Goal: Information Seeking & Learning: Stay updated

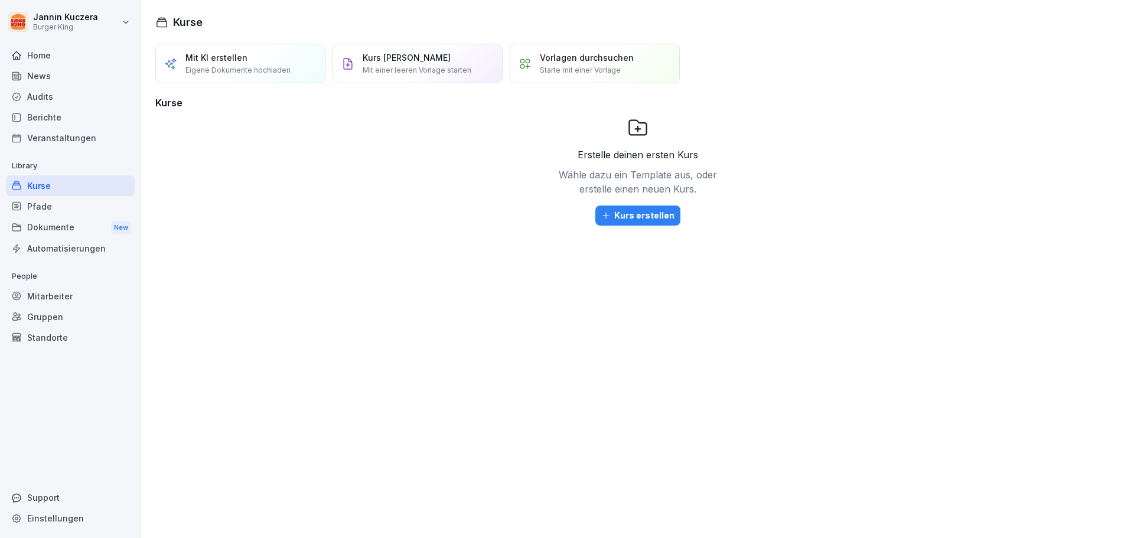
click at [65, 70] on div "News" at bounding box center [70, 76] width 129 height 21
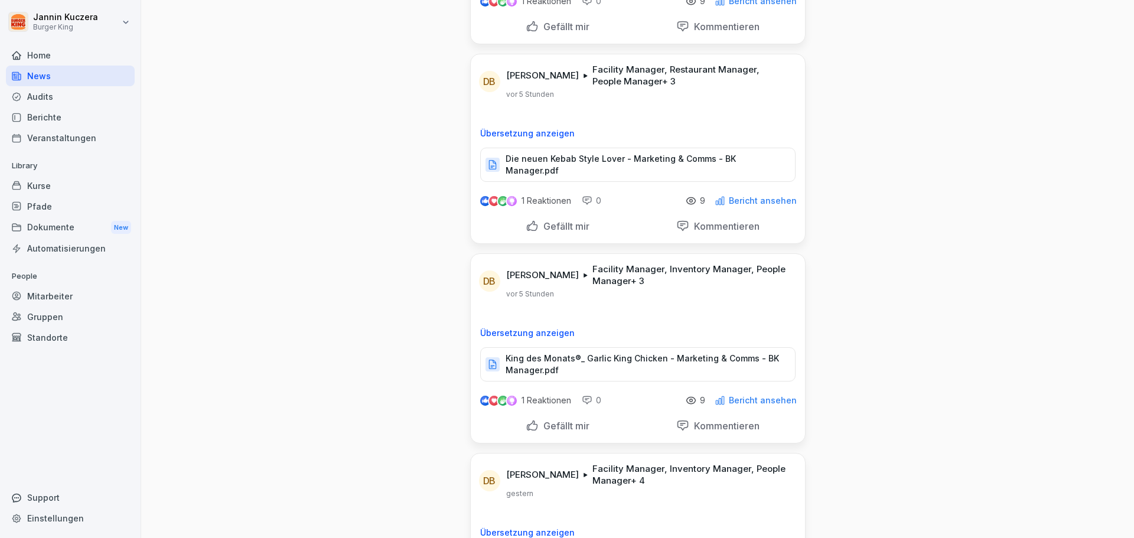
scroll to position [236, 0]
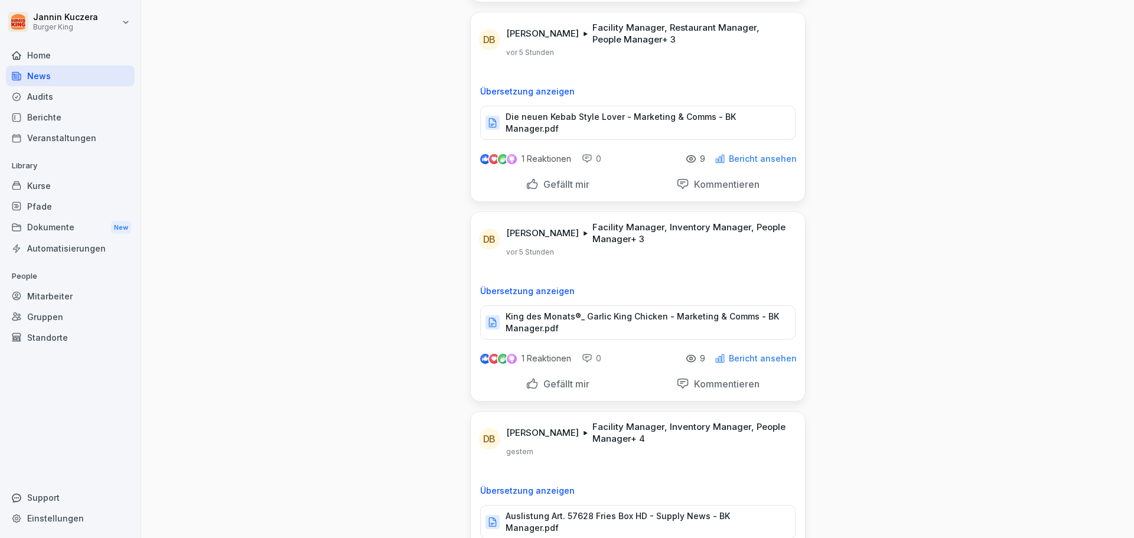
click at [547, 317] on p "King des Monats®_ Garlic King Chicken - Marketing & Comms - BK Manager.pdf" at bounding box center [645, 323] width 278 height 24
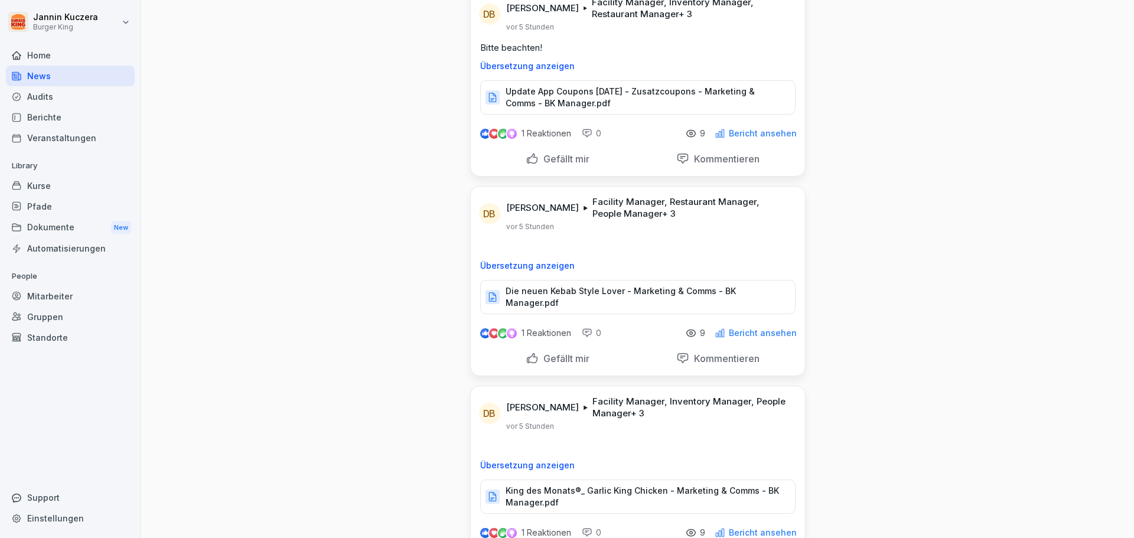
scroll to position [59, 0]
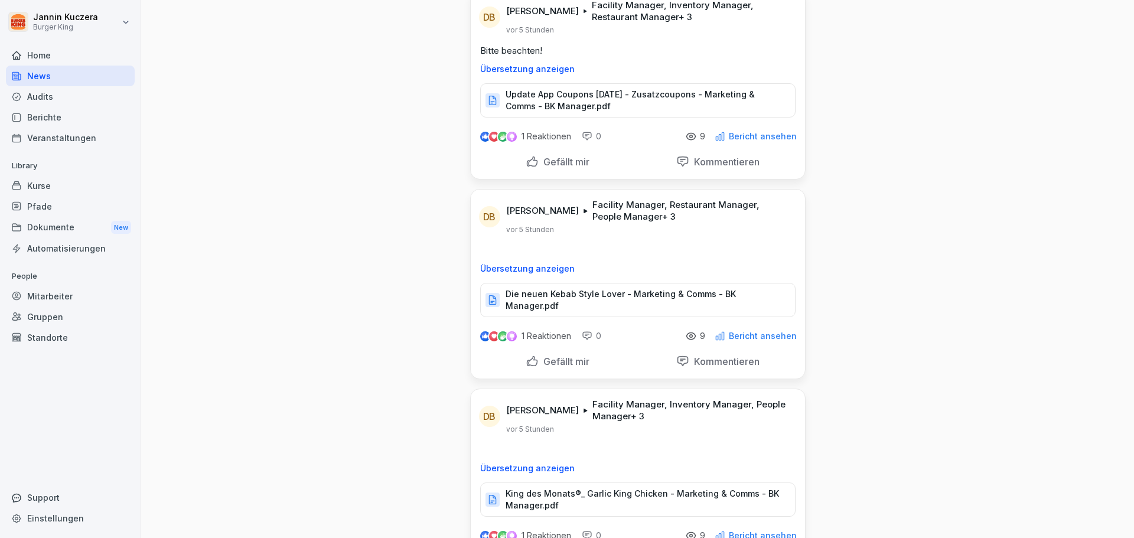
click at [596, 295] on p "Die neuen Kebab Style Lover - Marketing & Comms - BK Manager.pdf" at bounding box center [645, 300] width 278 height 24
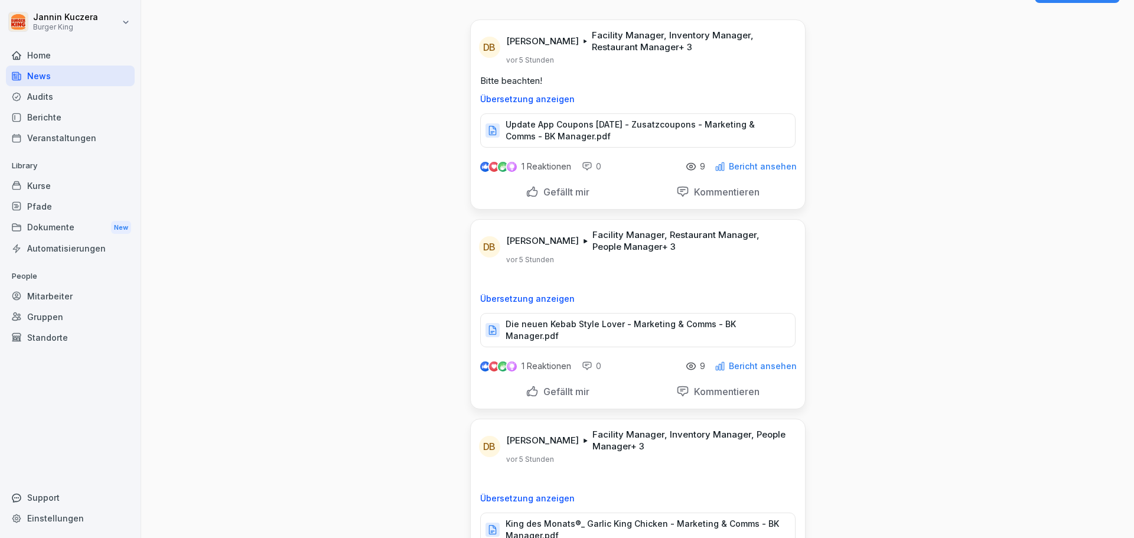
scroll to position [0, 0]
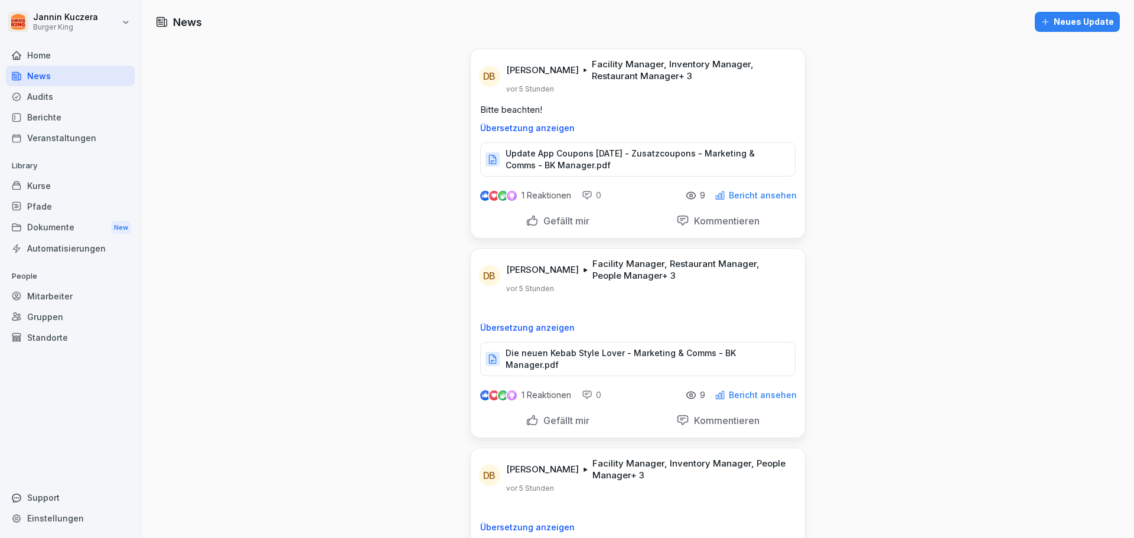
click at [588, 361] on div "Die neuen Kebab Style Lover - Marketing & Comms - BK Manager.pdf" at bounding box center [637, 359] width 315 height 34
click at [577, 157] on p "Update App Coupons [DATE] - Zusatzcoupons - Marketing & Comms - BK Manager.pdf" at bounding box center [645, 160] width 278 height 24
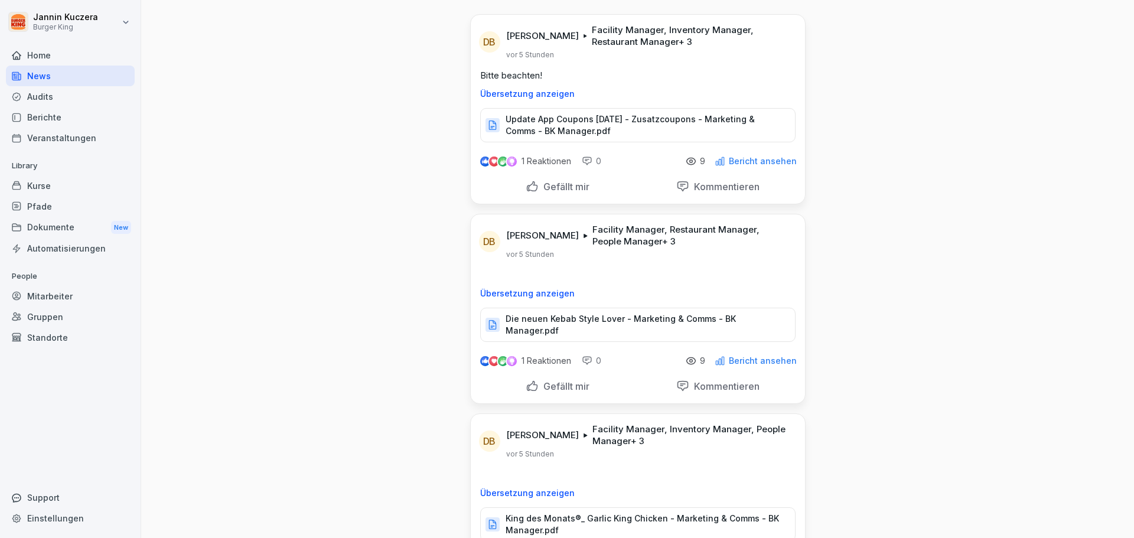
scroll to position [177, 0]
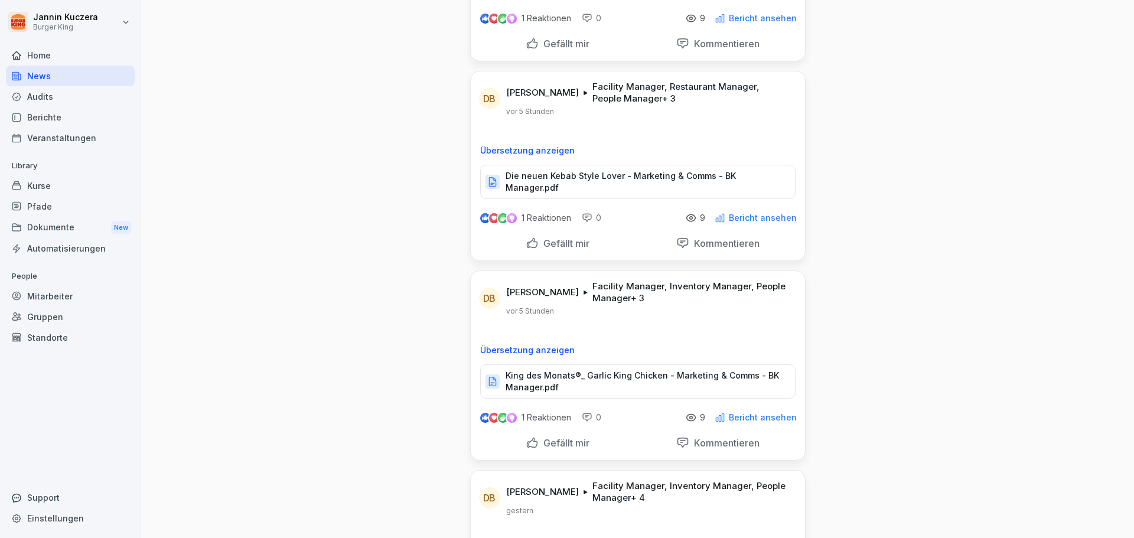
click at [665, 371] on p "King des Monats®_ Garlic King Chicken - Marketing & Comms - BK Manager.pdf" at bounding box center [645, 382] width 278 height 24
click at [611, 370] on p "King des Monats®_ Garlic King Chicken - Marketing & Comms - BK Manager.pdf" at bounding box center [645, 382] width 278 height 24
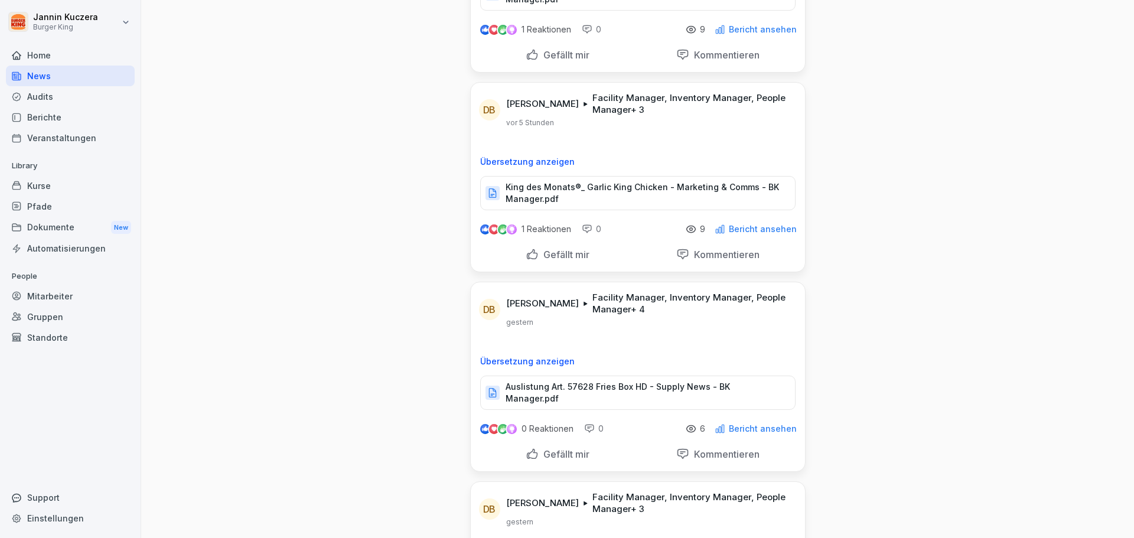
scroll to position [413, 0]
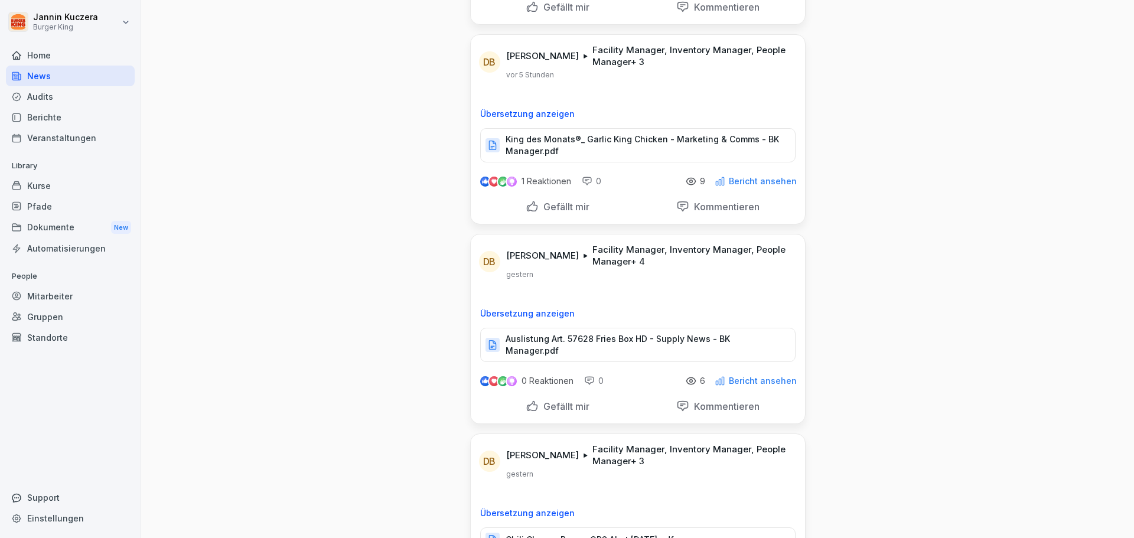
click at [541, 334] on p "Auslistung Art. 57628 Fries Box HD - Supply News - BK Manager.pdf" at bounding box center [645, 345] width 278 height 24
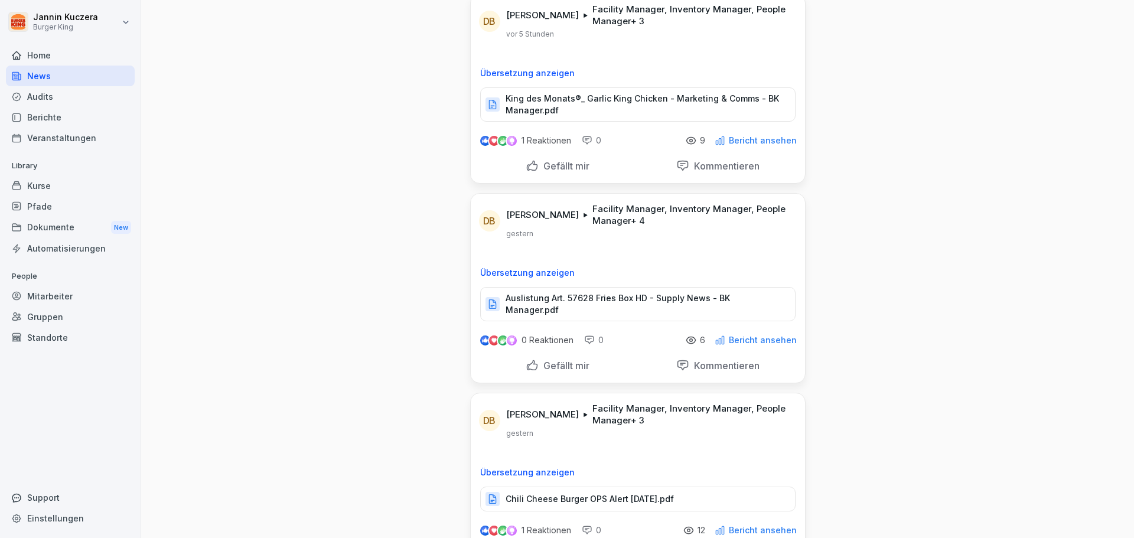
scroll to position [532, 0]
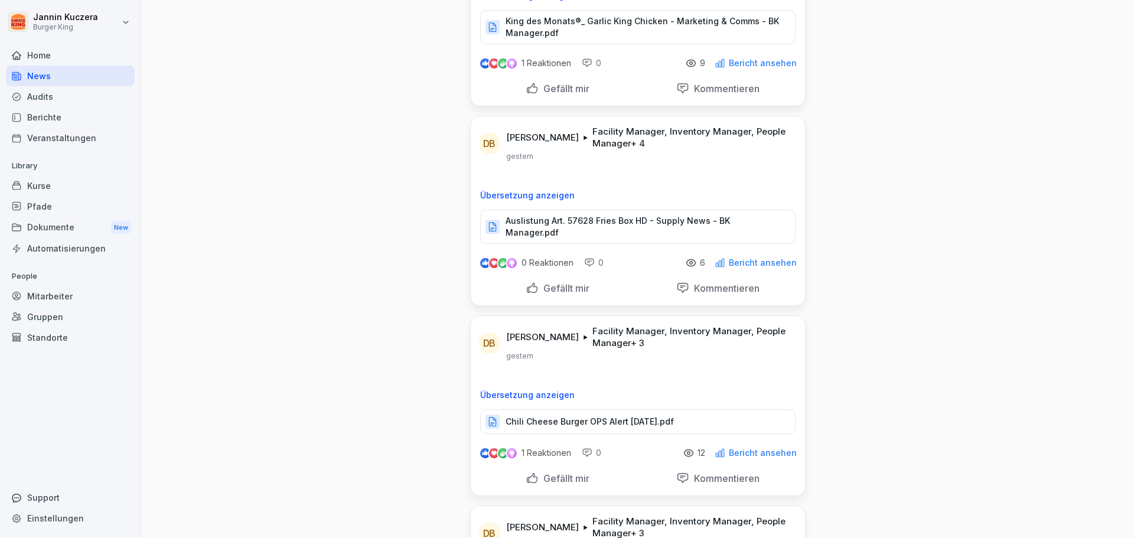
click at [586, 416] on p "Chili Cheese Burger OPS Alert [DATE].pdf" at bounding box center [590, 422] width 168 height 12
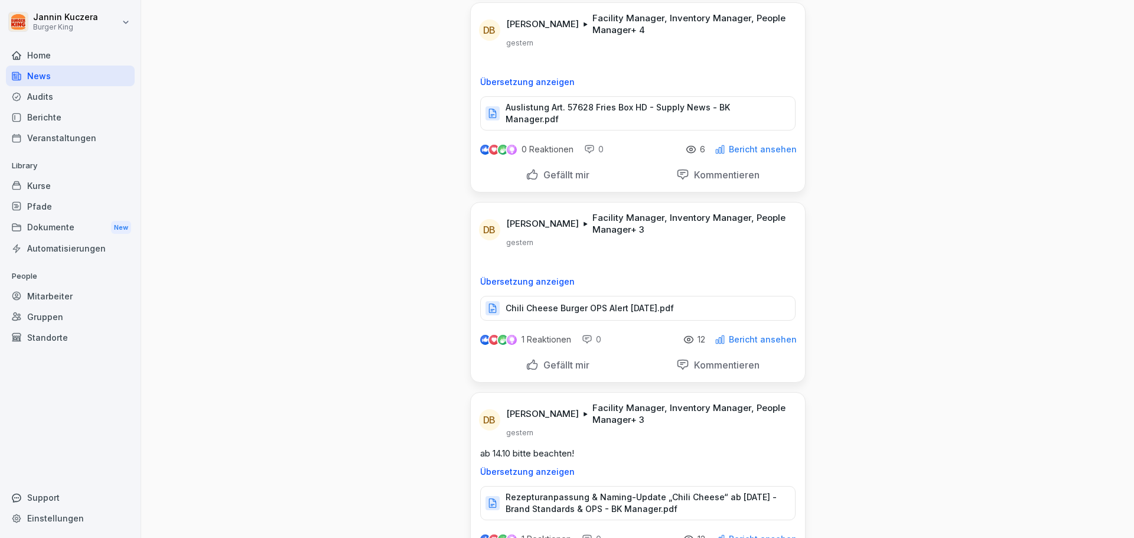
scroll to position [650, 0]
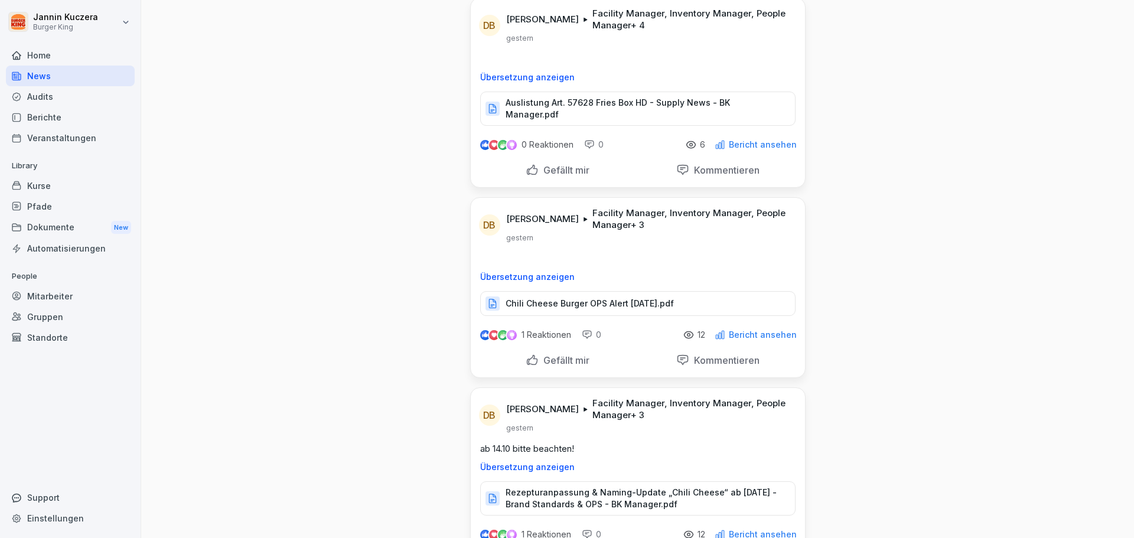
click at [595, 487] on p "Rezepturanpassung & Naming-Update „Chili Cheese“ ab [DATE] - Brand Standards & …" at bounding box center [645, 499] width 278 height 24
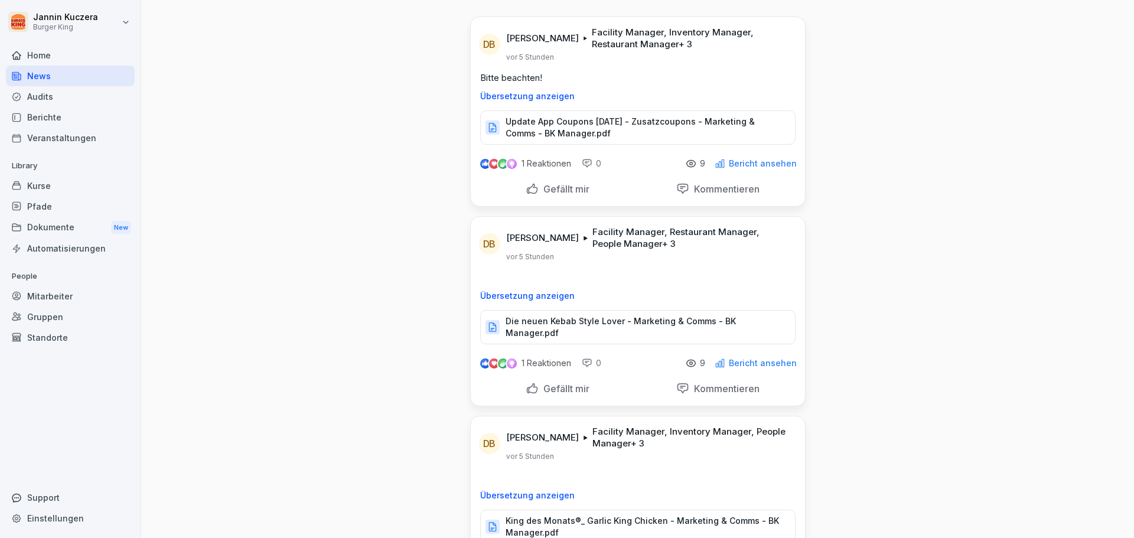
scroll to position [0, 0]
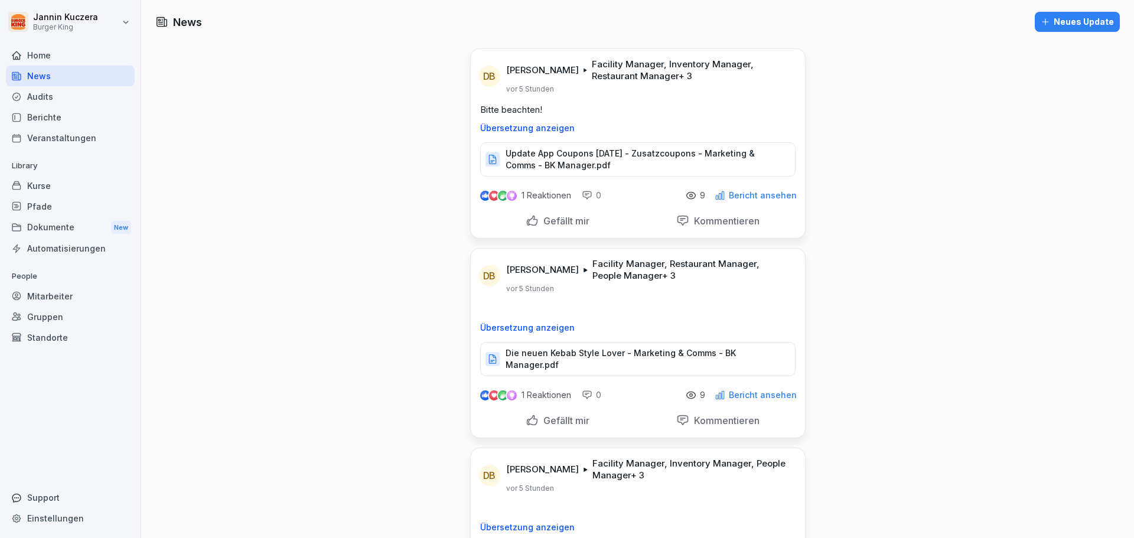
click at [554, 415] on p "Gefällt mir" at bounding box center [564, 421] width 51 height 12
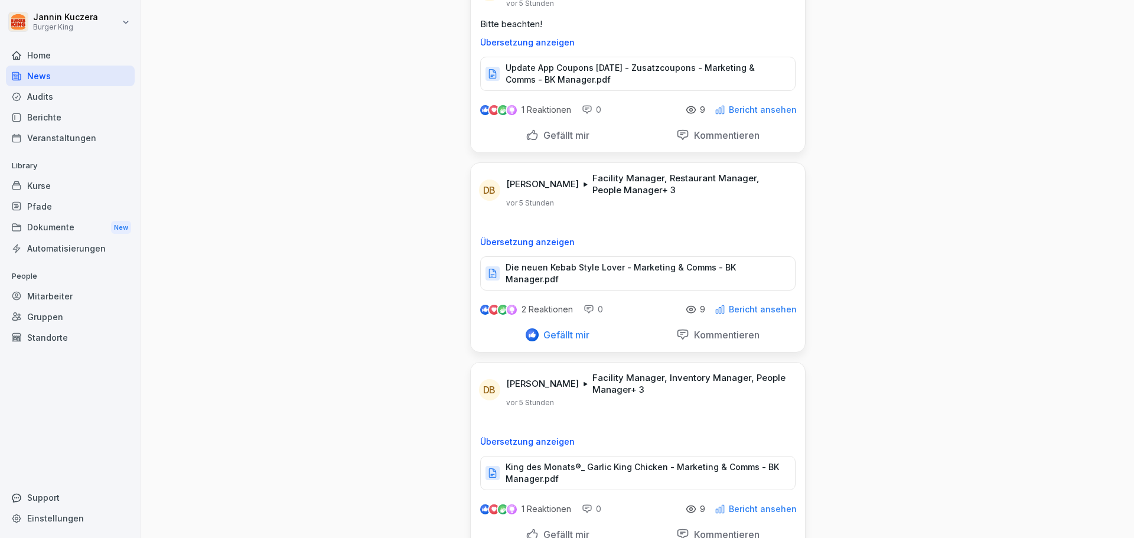
scroll to position [177, 0]
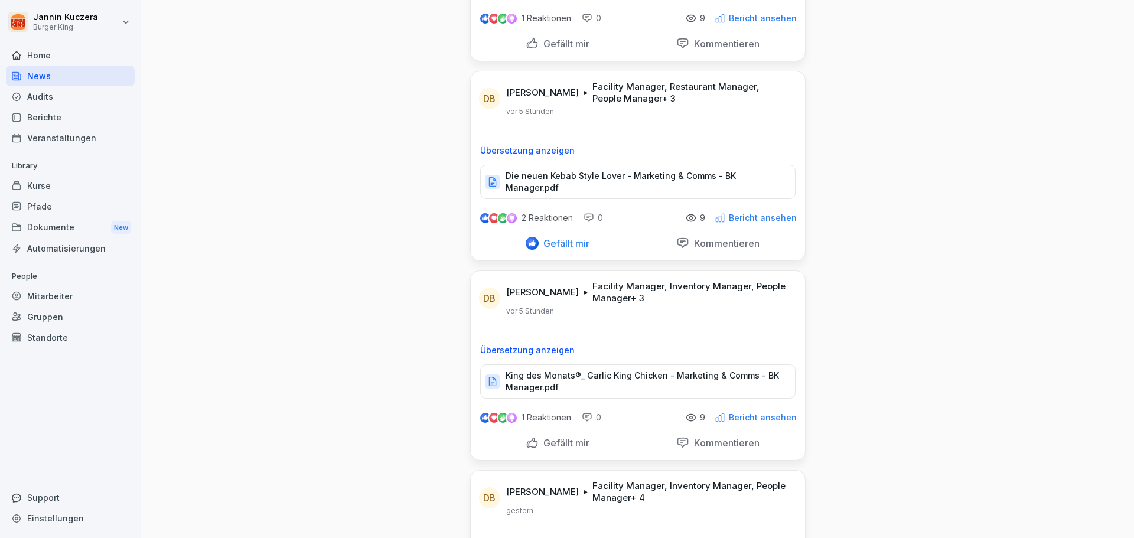
click at [748, 213] on p "Bericht ansehen" at bounding box center [763, 217] width 68 height 9
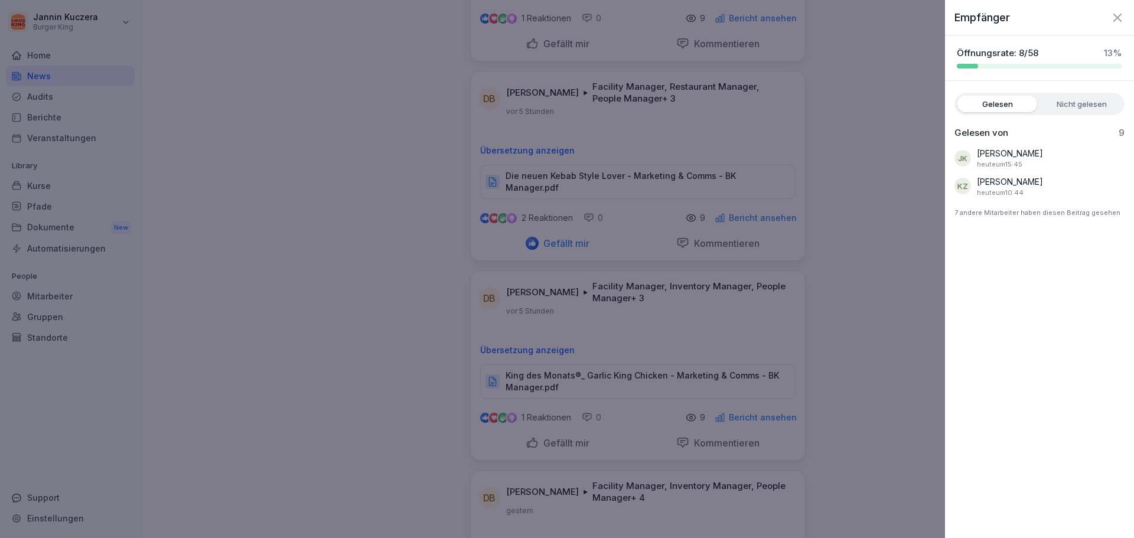
click at [855, 281] on div at bounding box center [567, 269] width 1134 height 538
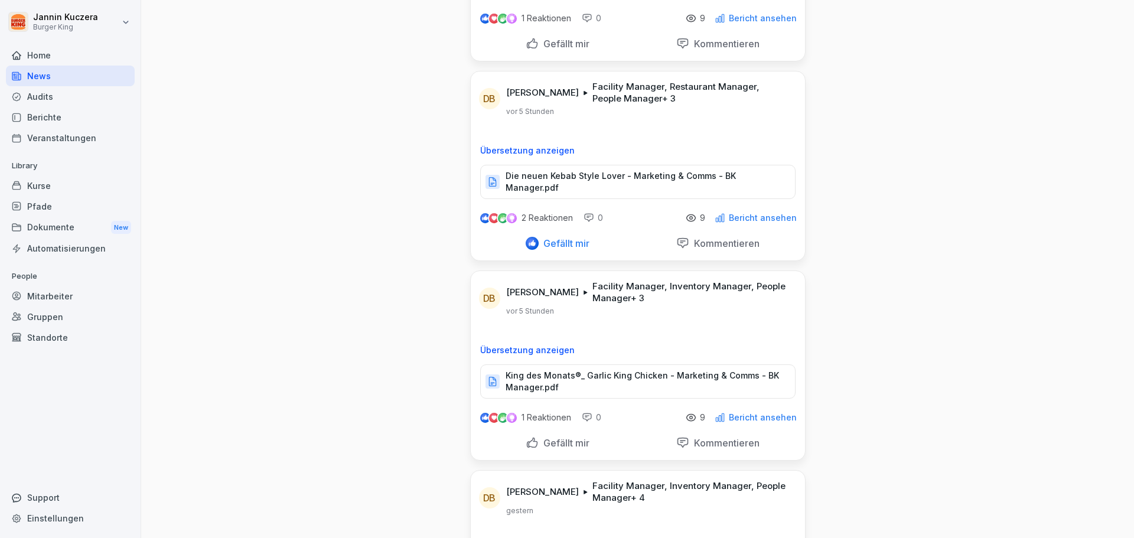
click at [687, 213] on icon at bounding box center [691, 218] width 11 height 11
click at [690, 214] on icon at bounding box center [690, 217] width 9 height 6
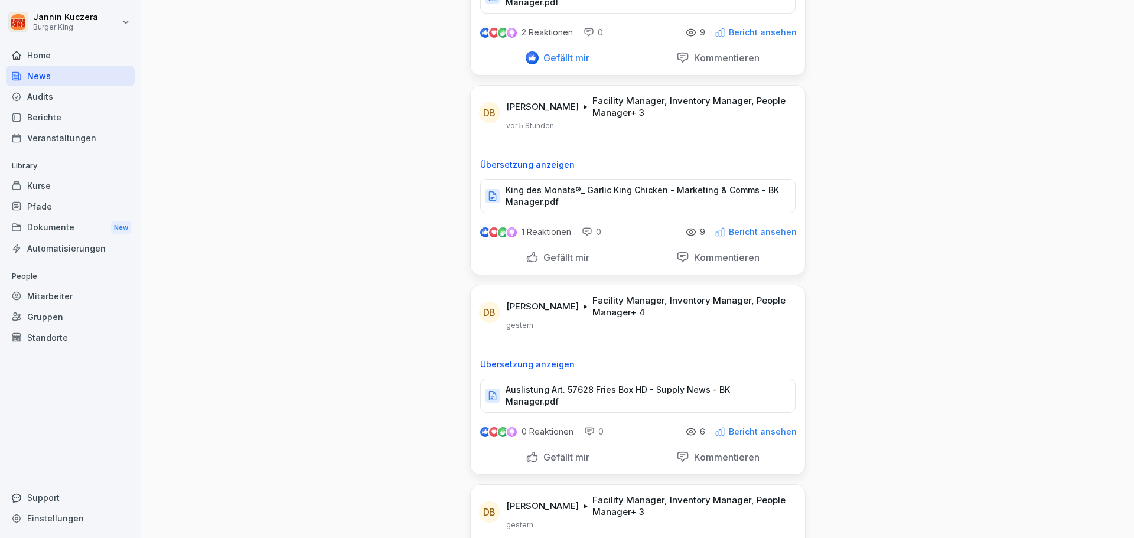
scroll to position [295, 0]
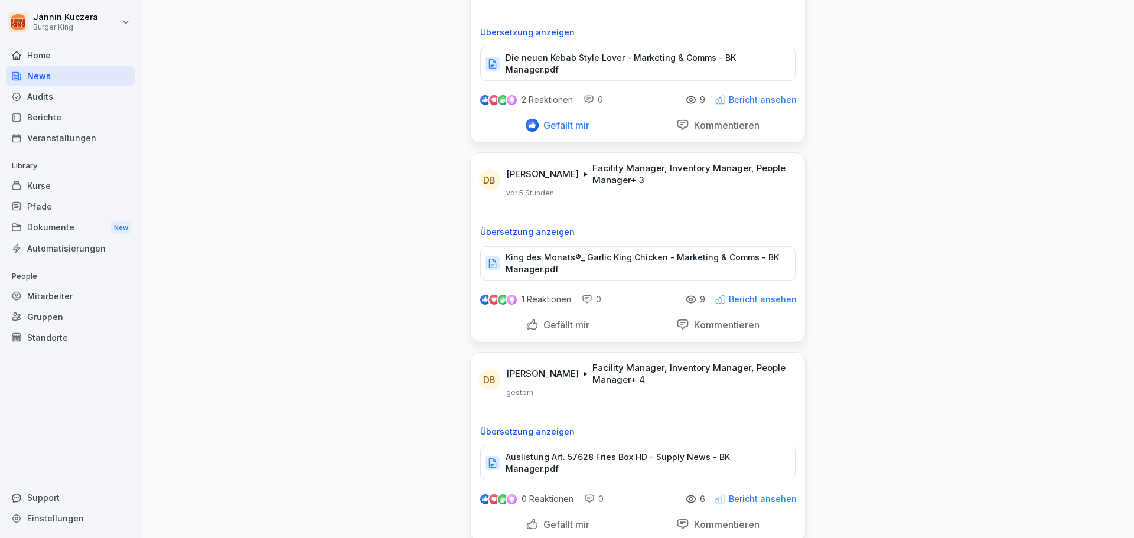
click at [640, 252] on p "King des Monats®_ Garlic King Chicken - Marketing & Comms - BK Manager.pdf" at bounding box center [645, 264] width 278 height 24
click at [613, 59] on p "Die neuen Kebab Style Lover - Marketing & Comms - BK Manager.pdf" at bounding box center [645, 64] width 278 height 24
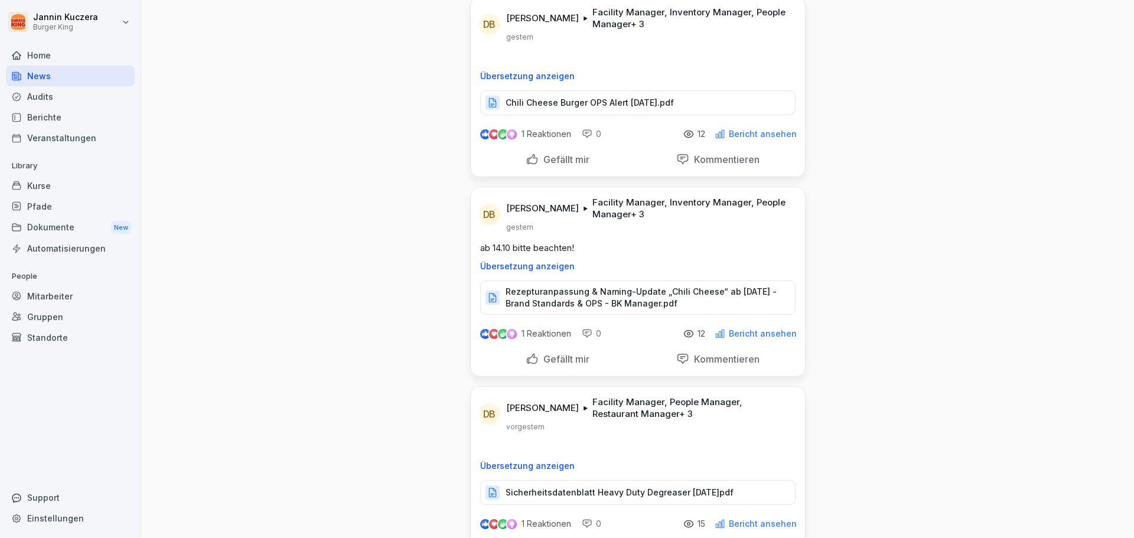
scroll to position [886, 0]
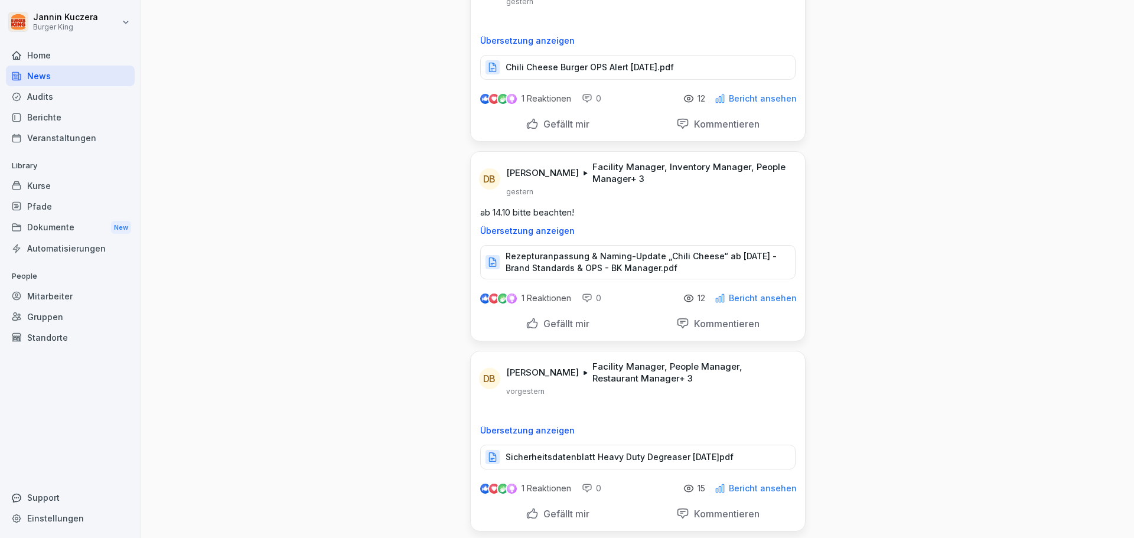
click at [742, 294] on p "Bericht ansehen" at bounding box center [763, 298] width 68 height 9
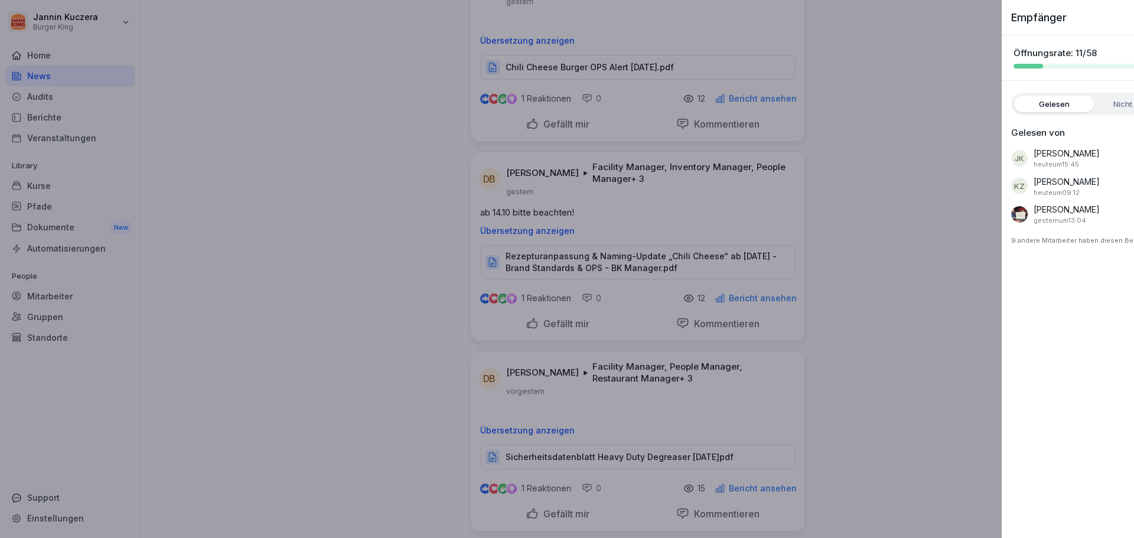
click at [307, 190] on div at bounding box center [567, 269] width 1134 height 538
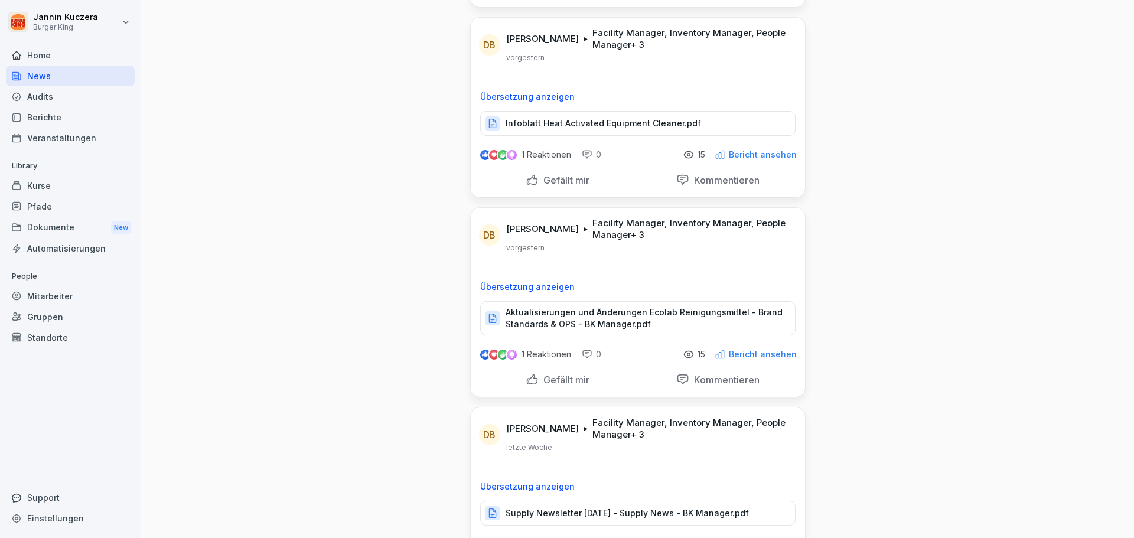
scroll to position [1949, 0]
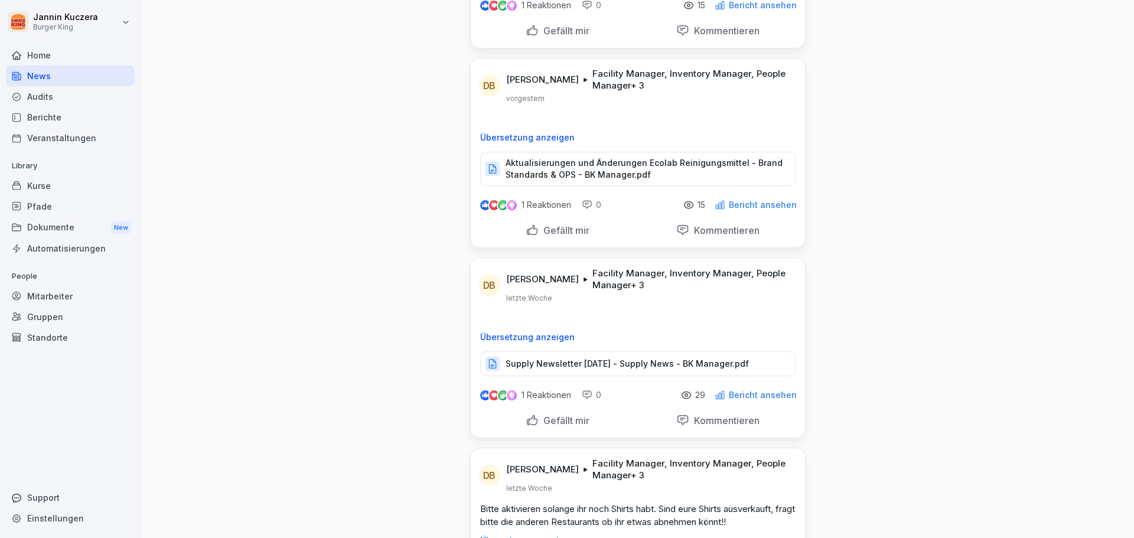
click at [767, 200] on p "Bericht ansehen" at bounding box center [763, 204] width 68 height 9
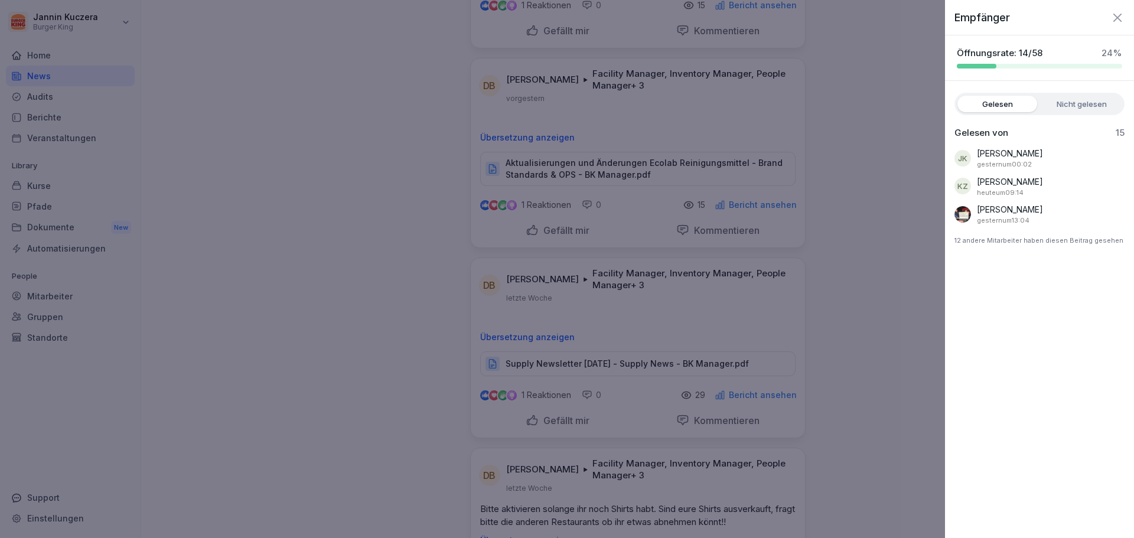
click at [1062, 108] on label "Nicht gelesen" at bounding box center [1082, 104] width 80 height 17
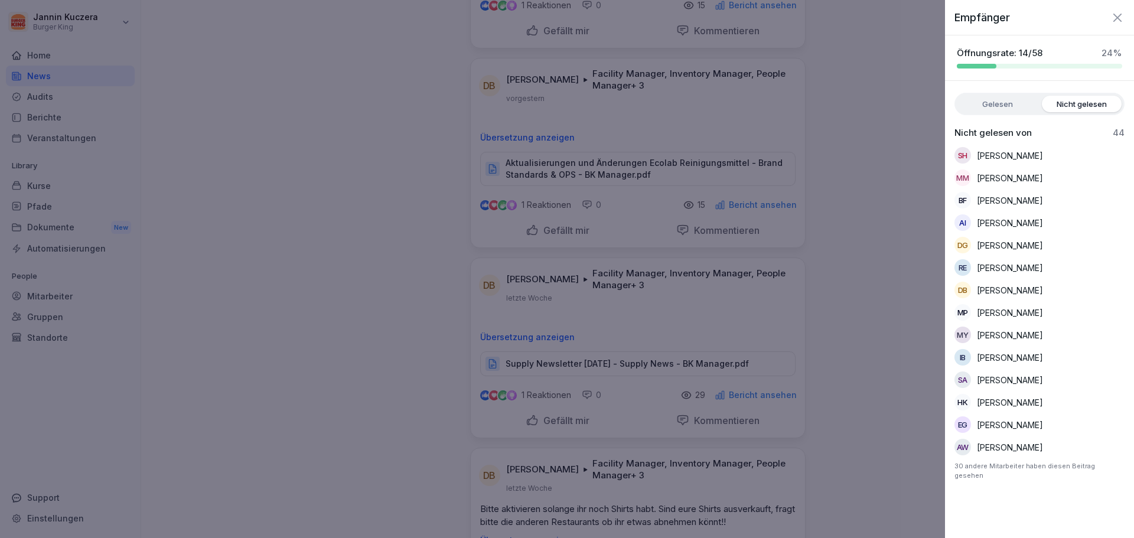
click at [1013, 97] on label "Gelesen" at bounding box center [997, 104] width 80 height 17
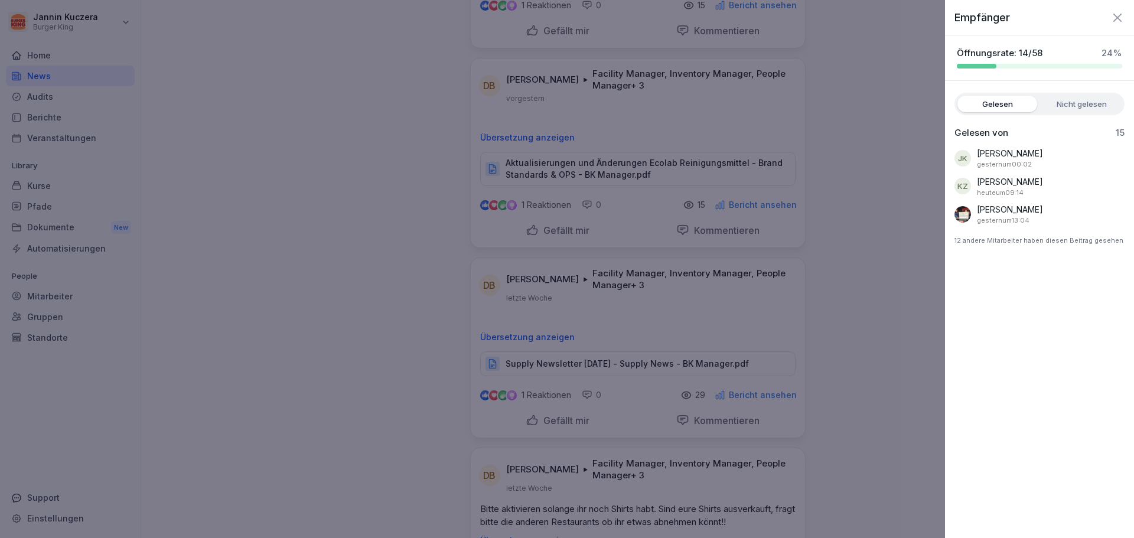
click at [318, 181] on div at bounding box center [567, 269] width 1134 height 538
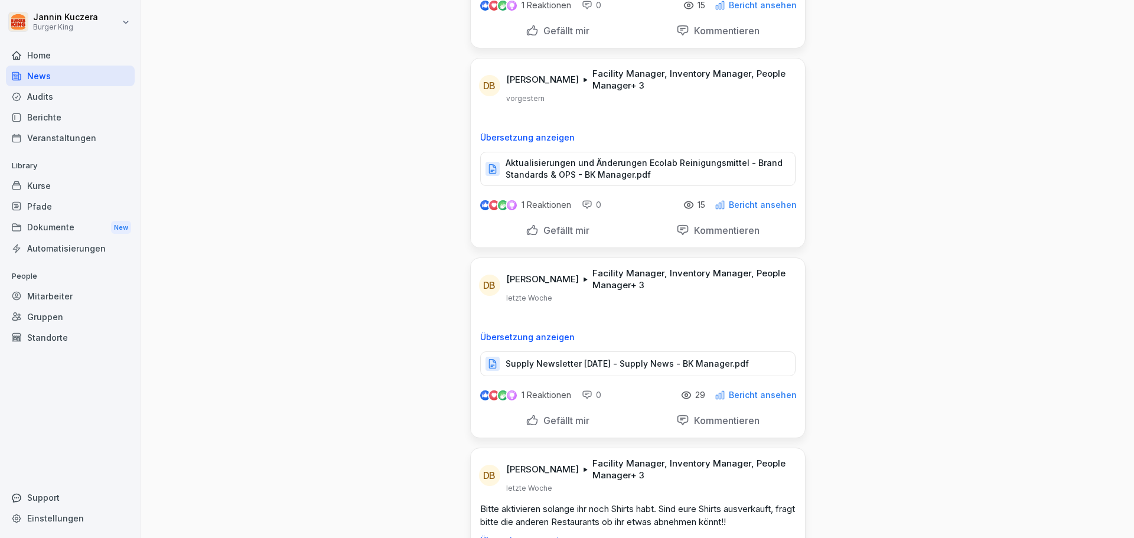
click at [744, 390] on p "Bericht ansehen" at bounding box center [763, 394] width 68 height 9
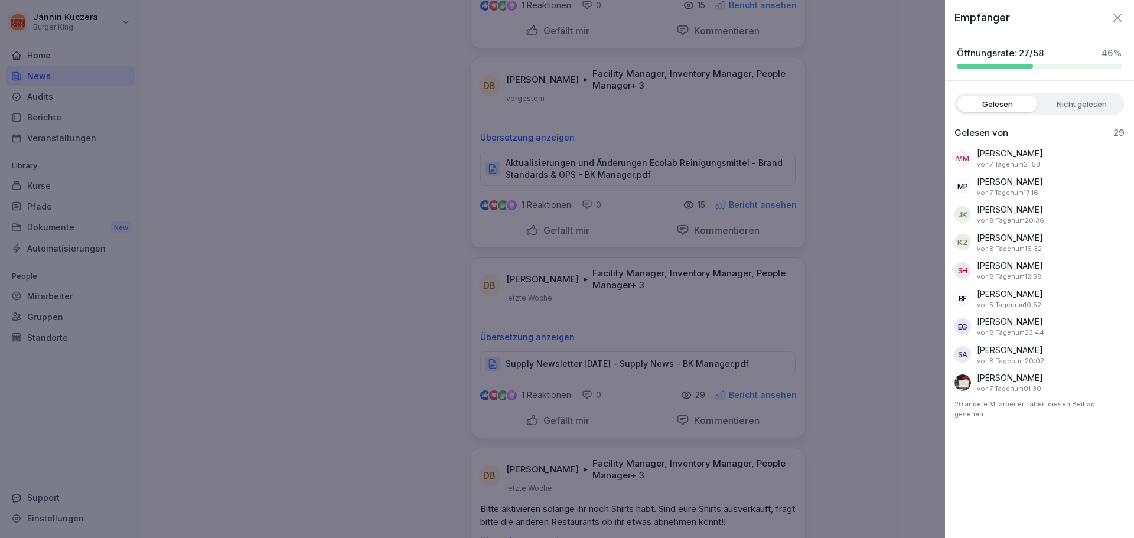
click at [1065, 105] on label "Nicht gelesen" at bounding box center [1082, 104] width 80 height 17
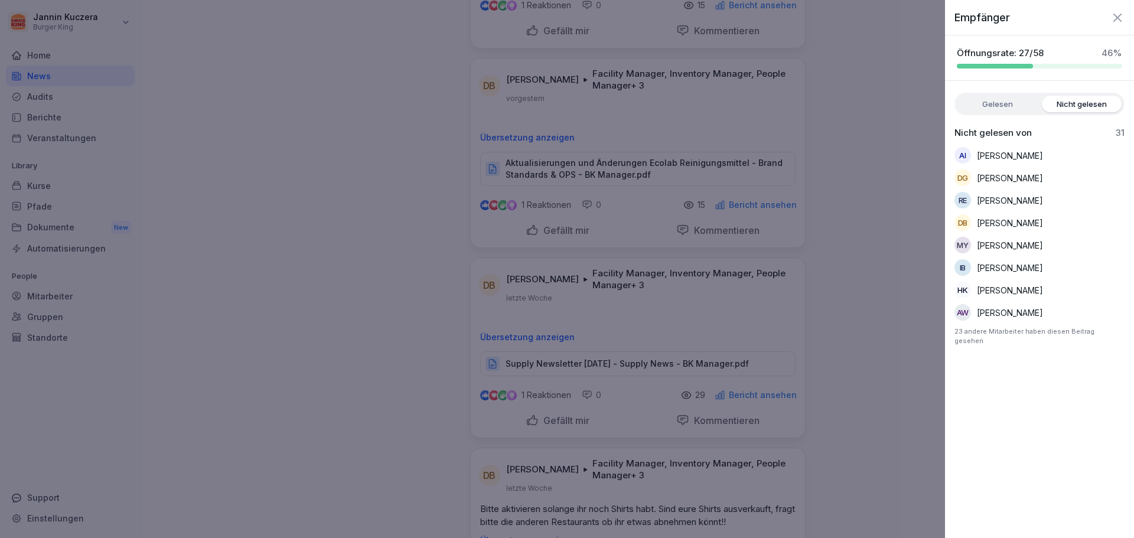
click at [336, 312] on div at bounding box center [567, 269] width 1134 height 538
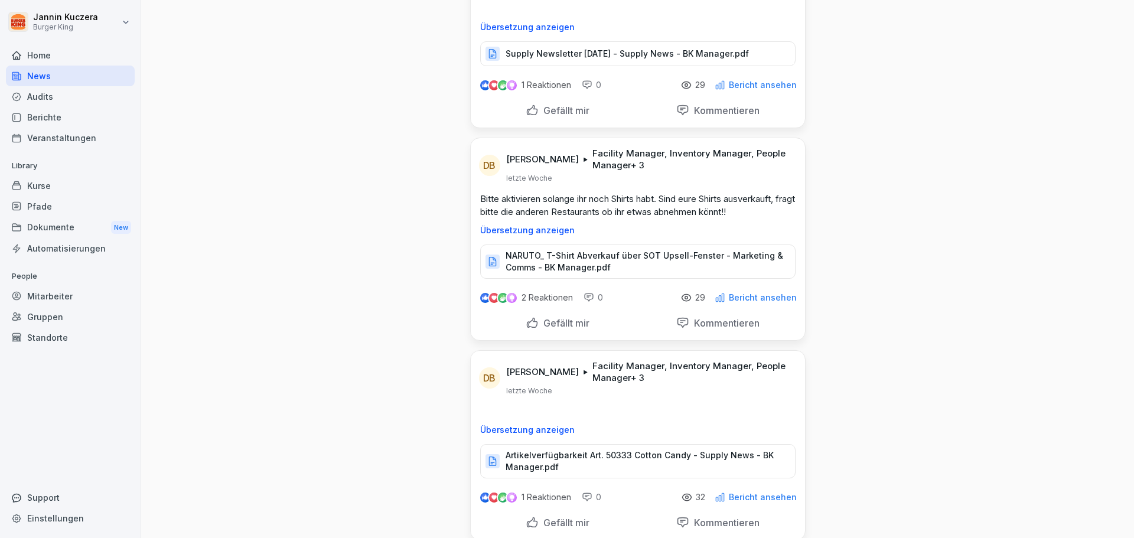
scroll to position [2362, 0]
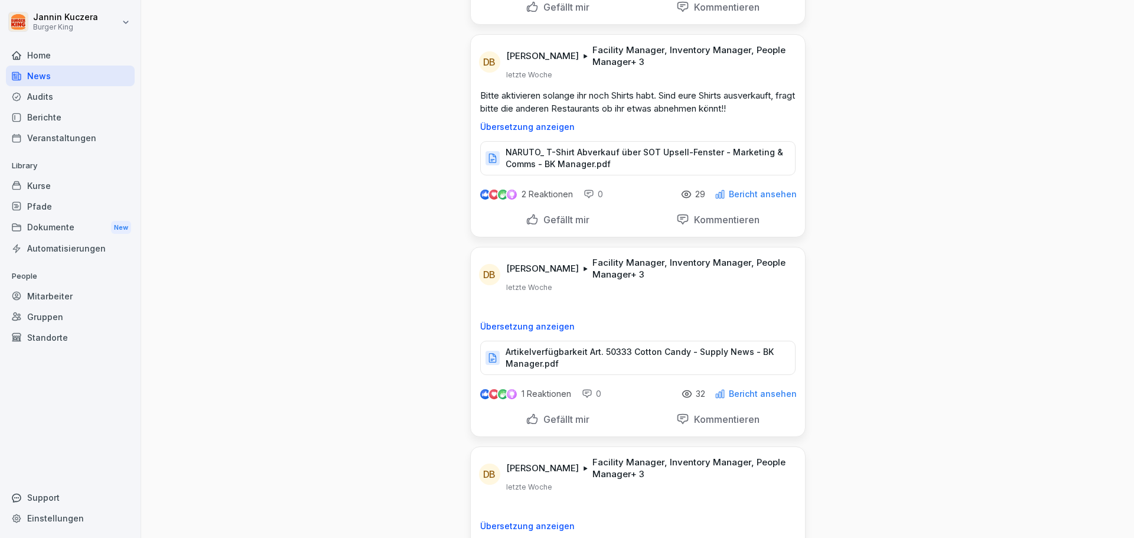
click at [738, 190] on p "Bericht ansehen" at bounding box center [763, 194] width 68 height 9
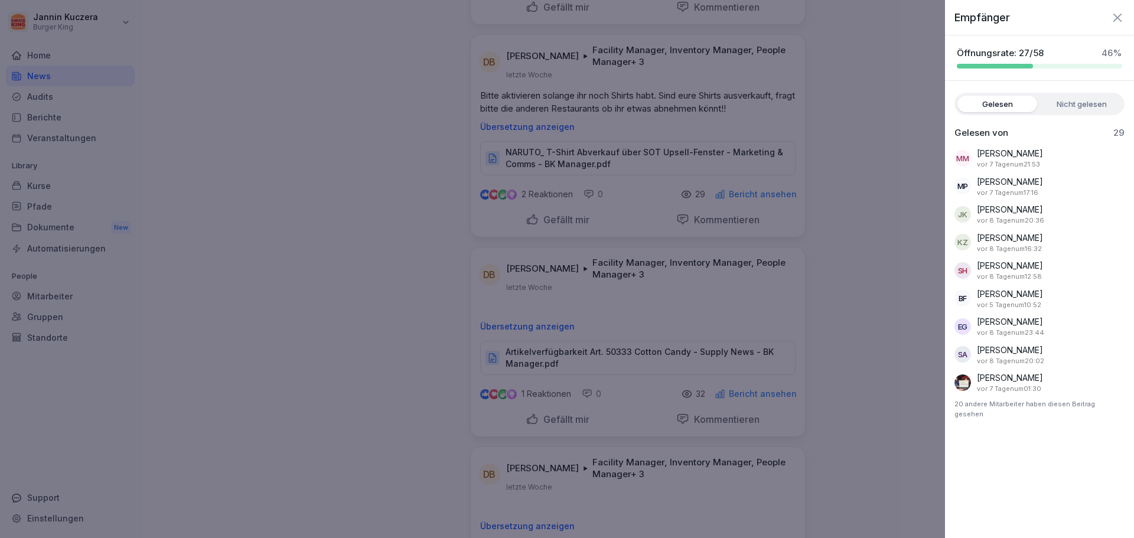
click at [1085, 110] on label "Nicht gelesen" at bounding box center [1082, 104] width 80 height 17
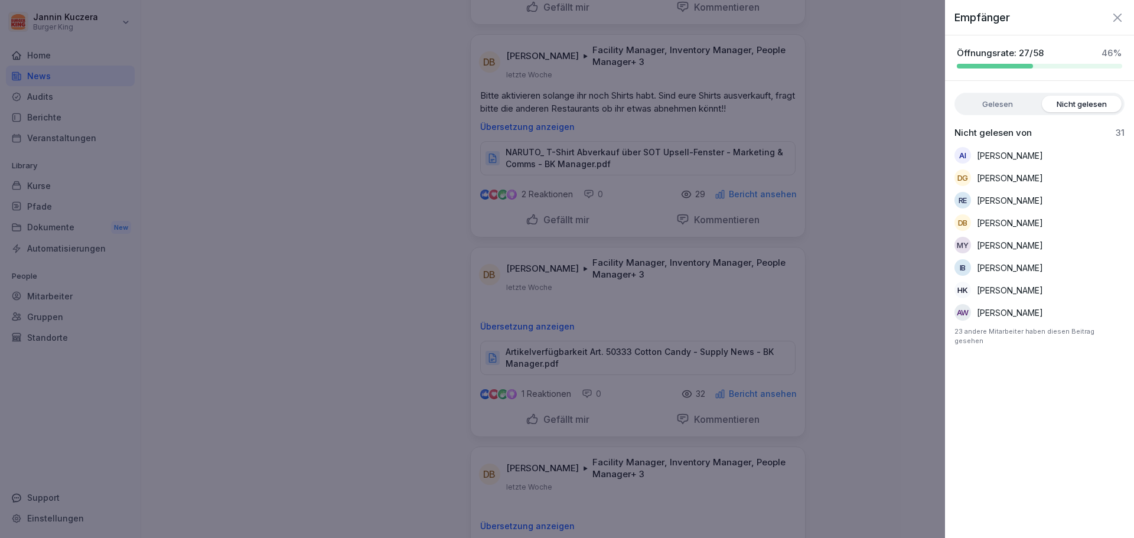
click at [295, 283] on div at bounding box center [567, 269] width 1134 height 538
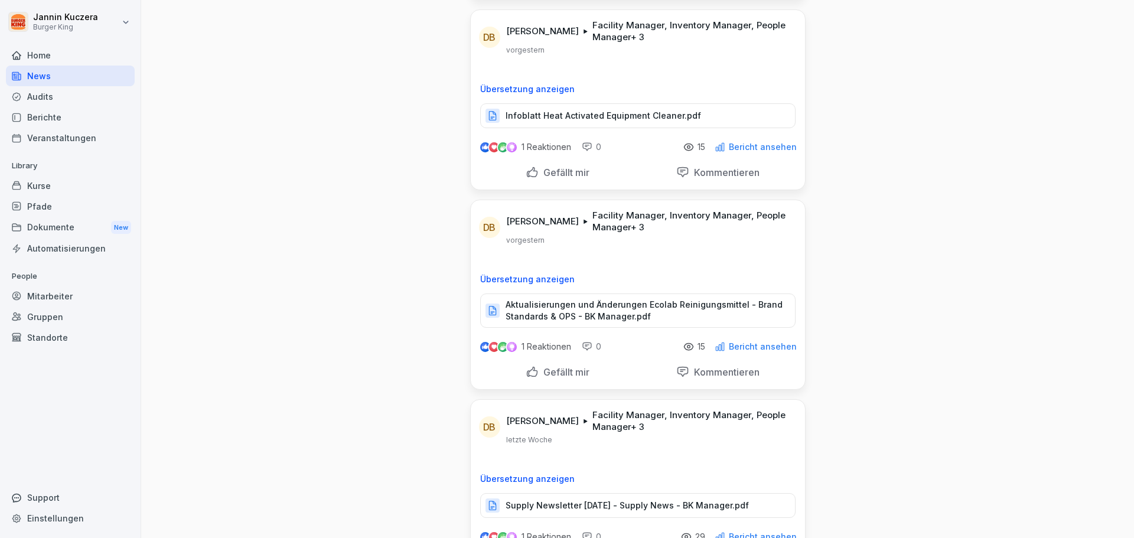
scroll to position [1713, 0]
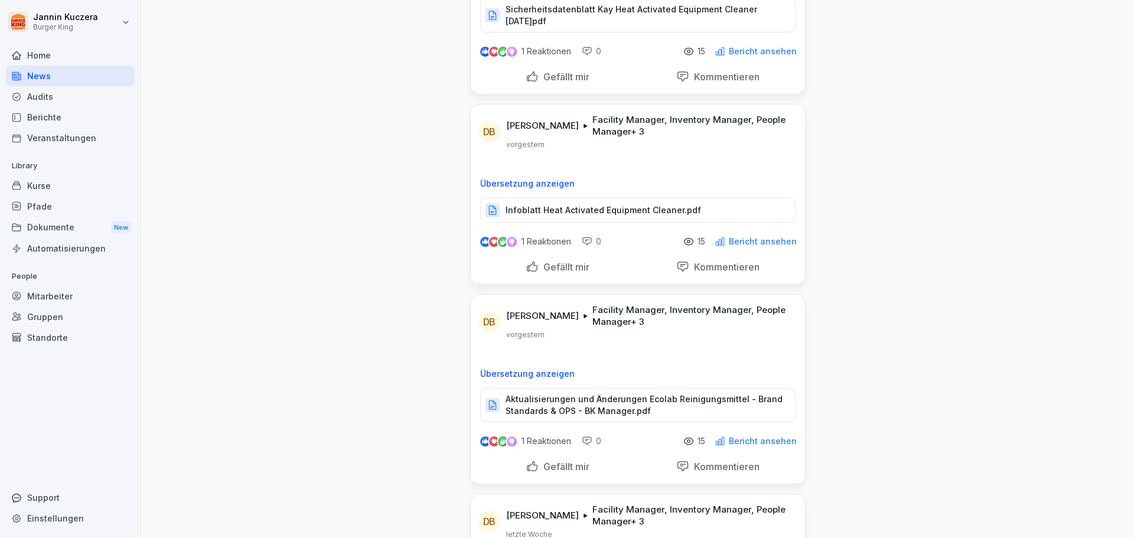
click at [644, 393] on p "Aktualisierungen und Änderungen Ecolab Reinigungsmittel - Brand Standards & OPS…" at bounding box center [645, 405] width 278 height 24
click at [582, 204] on p "Infoblatt Heat Activated Equipment Cleaner.pdf" at bounding box center [603, 210] width 195 height 12
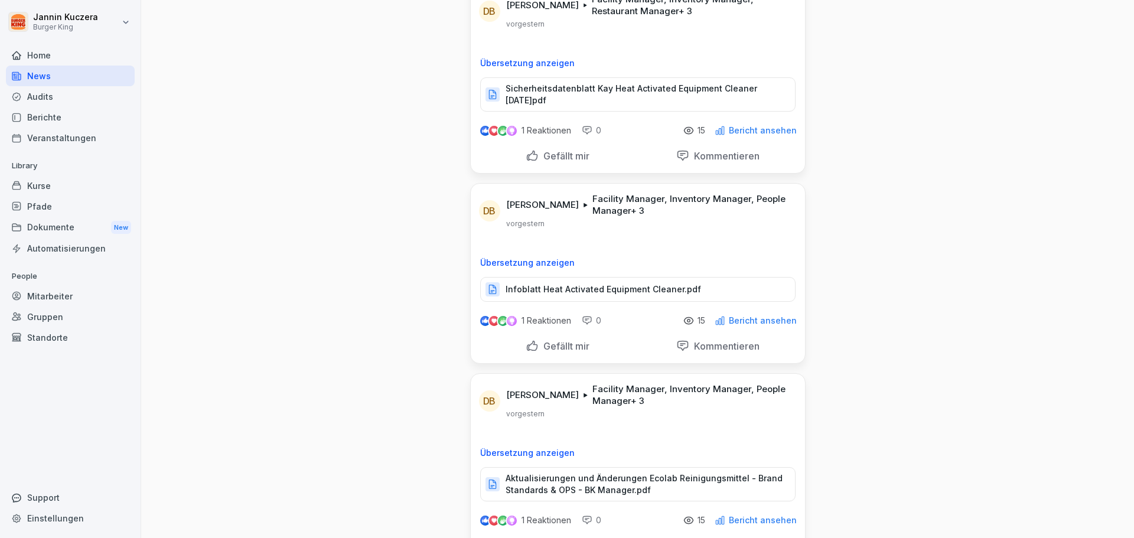
scroll to position [1595, 0]
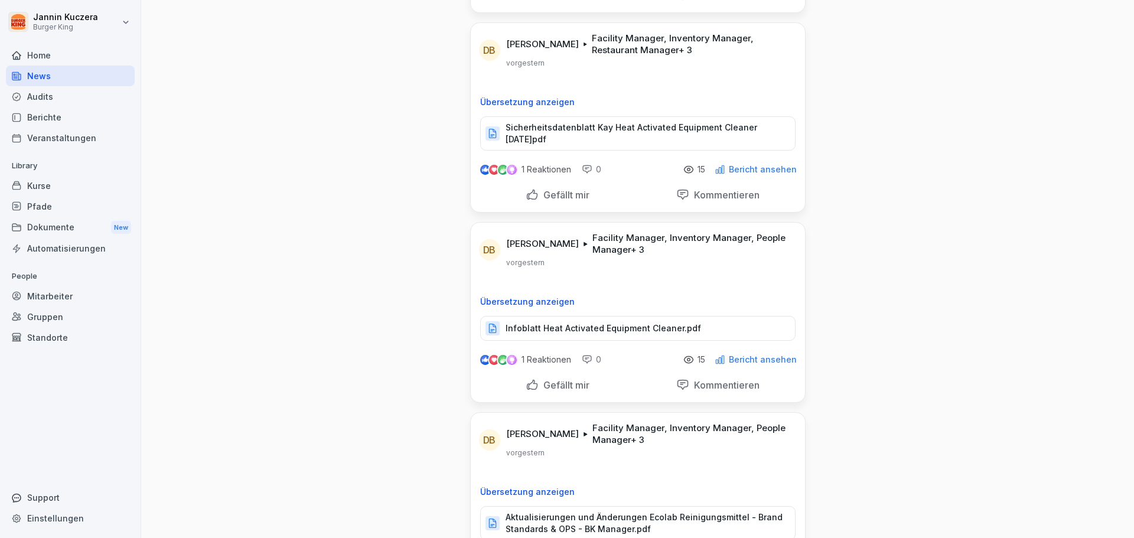
click at [633, 122] on p "Sicherheitsdatenblatt Kay Heat Activated Equipment Cleaner [DATE]pdf" at bounding box center [645, 134] width 278 height 24
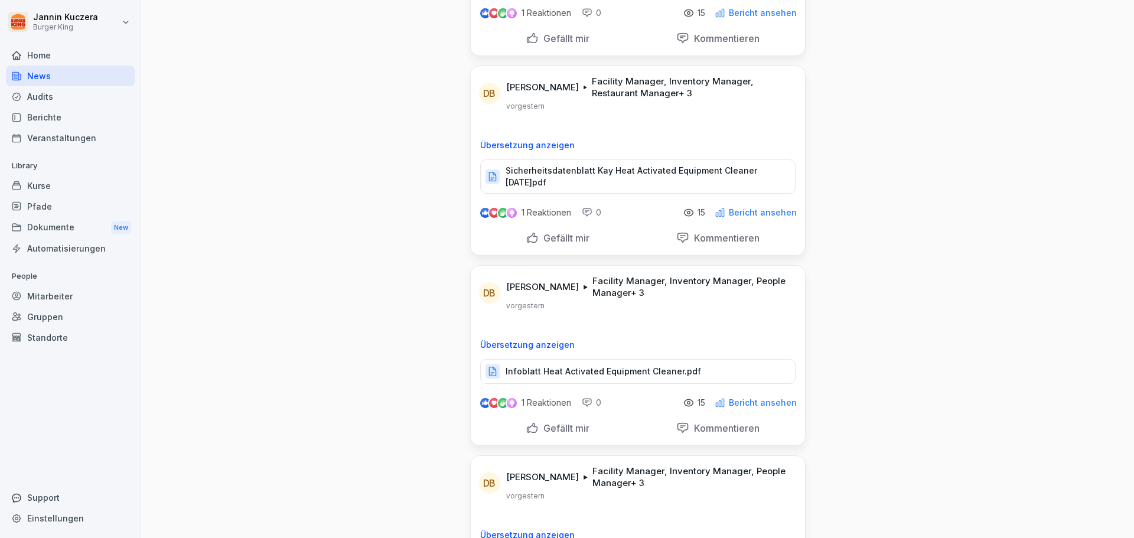
scroll to position [1417, 0]
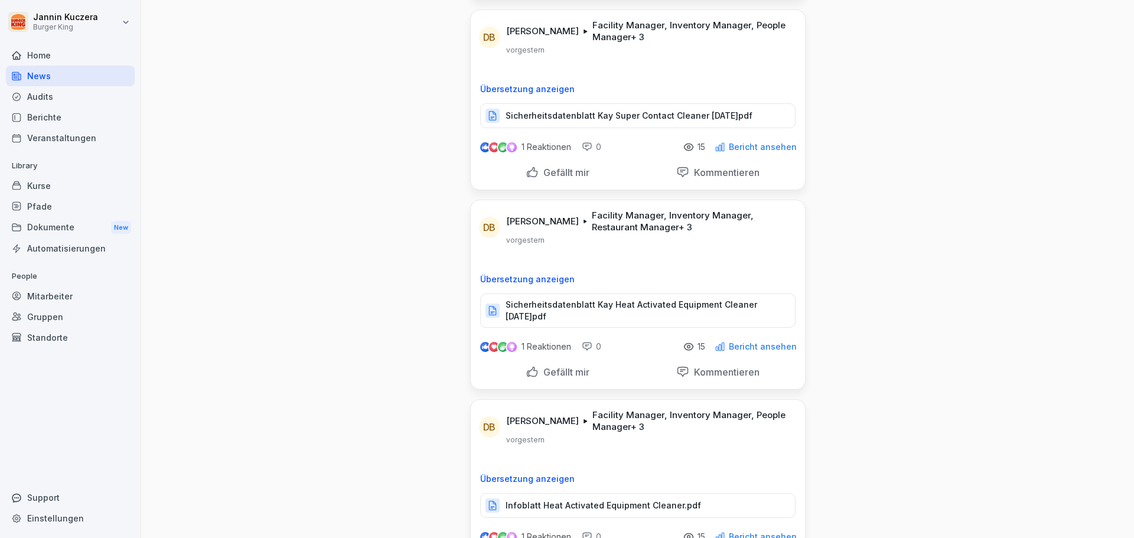
click at [669, 110] on p "Sicherheitsdatenblatt Kay Super Contact Cleaner [DATE]pdf" at bounding box center [629, 116] width 247 height 12
